Goal: Task Accomplishment & Management: Use online tool/utility

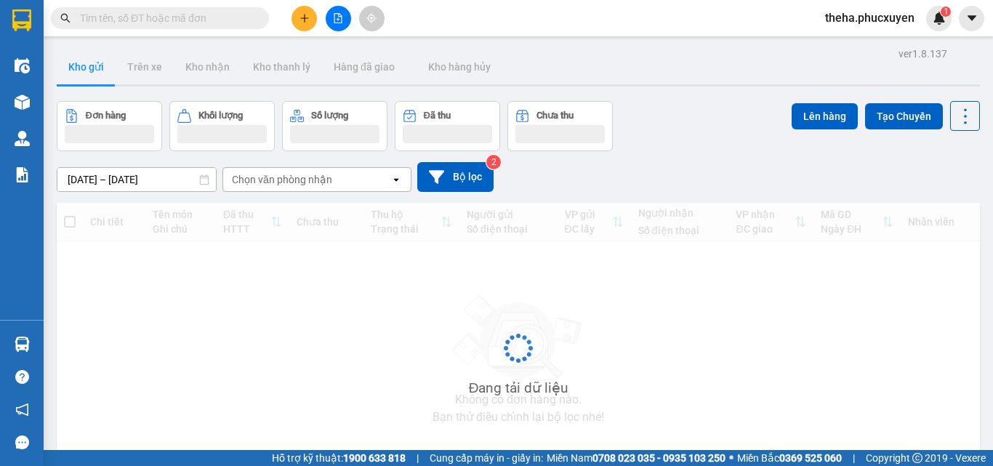
click at [196, 17] on input "text" at bounding box center [166, 18] width 172 height 16
paste input "0812862686"
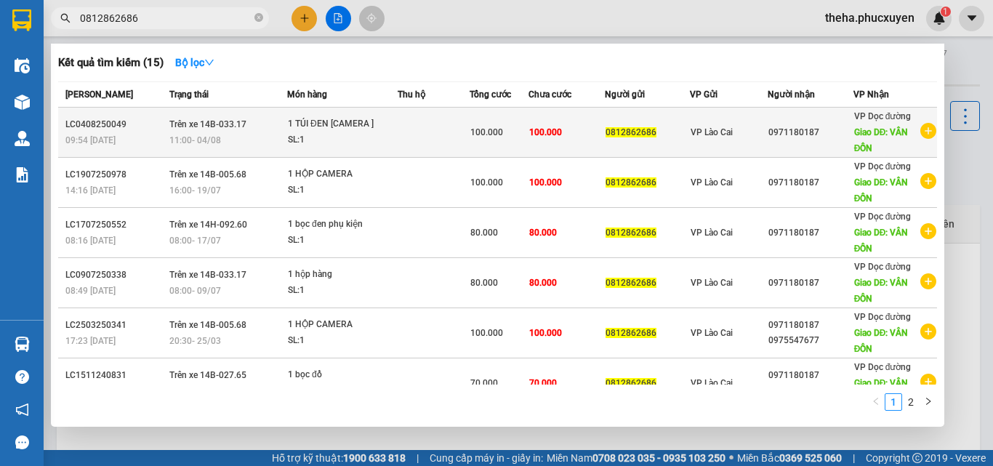
type input "0812862686"
drag, startPoint x: 282, startPoint y: 125, endPoint x: 369, endPoint y: 127, distance: 87.3
click at [369, 127] on tr "LC0408250049 09:54 [DATE] Trên xe 14B-033.17 11:00 [DATE] 1 TÚI ĐEN [CAMERA ] S…" at bounding box center [497, 133] width 879 height 50
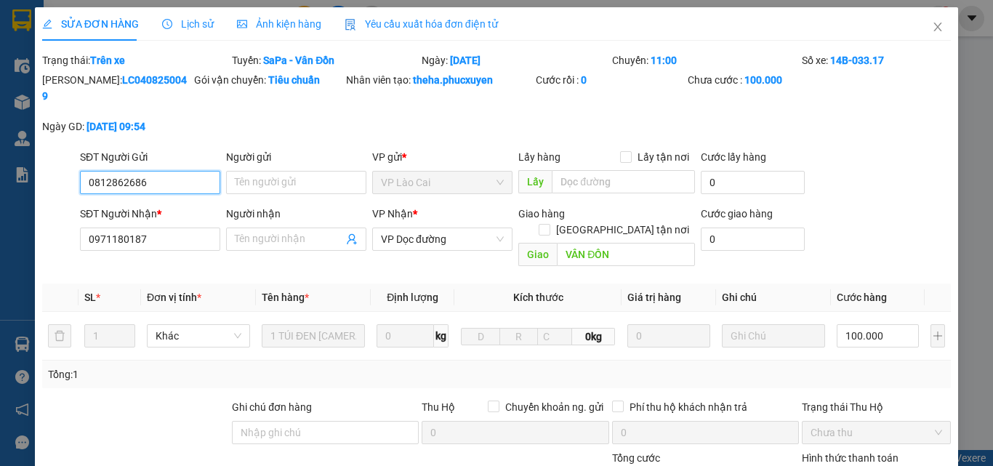
type input "0812862686"
type input "0971180187"
type input "VÂN ĐỒN"
type input "100.000"
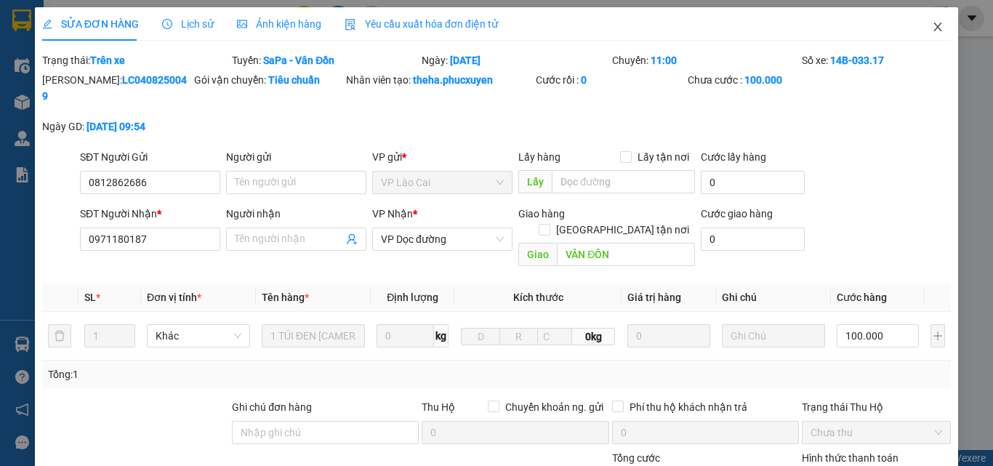
click at [918, 23] on span "Close" at bounding box center [938, 27] width 41 height 41
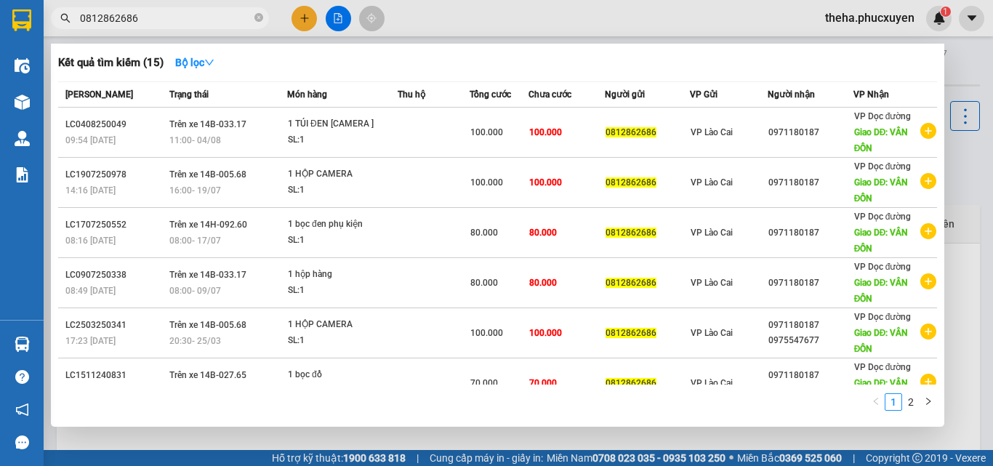
click at [159, 12] on input "0812862686" at bounding box center [166, 18] width 172 height 16
